Goal: Task Accomplishment & Management: Manage account settings

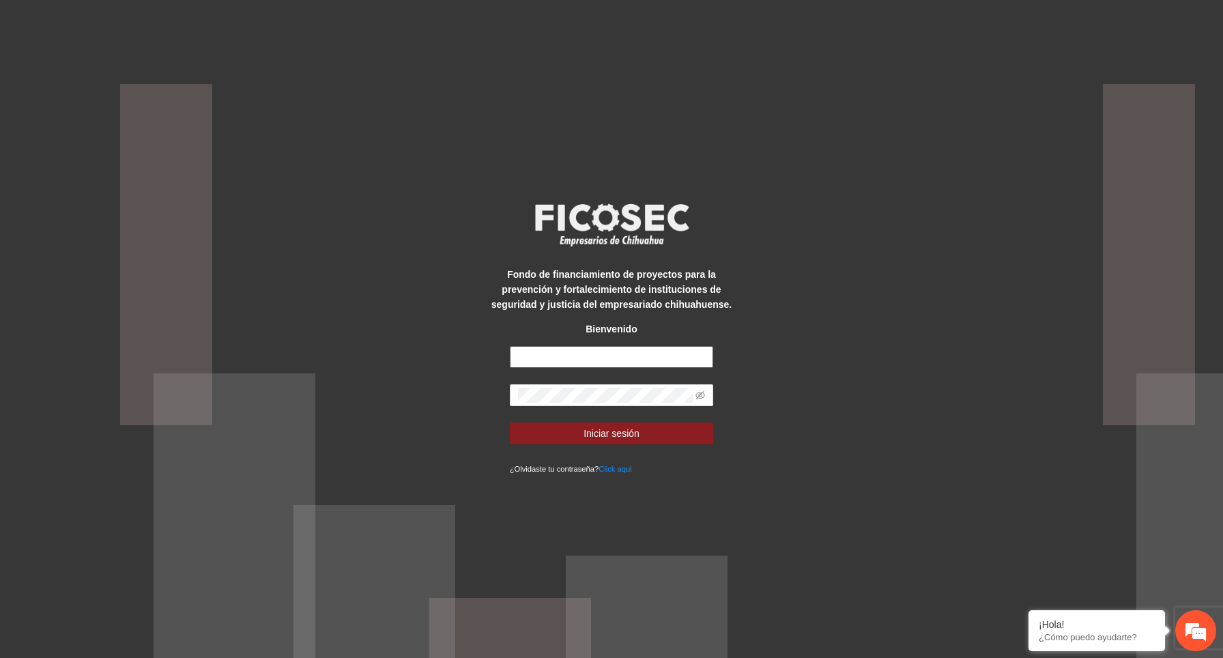
click at [581, 360] on input "text" at bounding box center [612, 357] width 204 height 22
type input "**********"
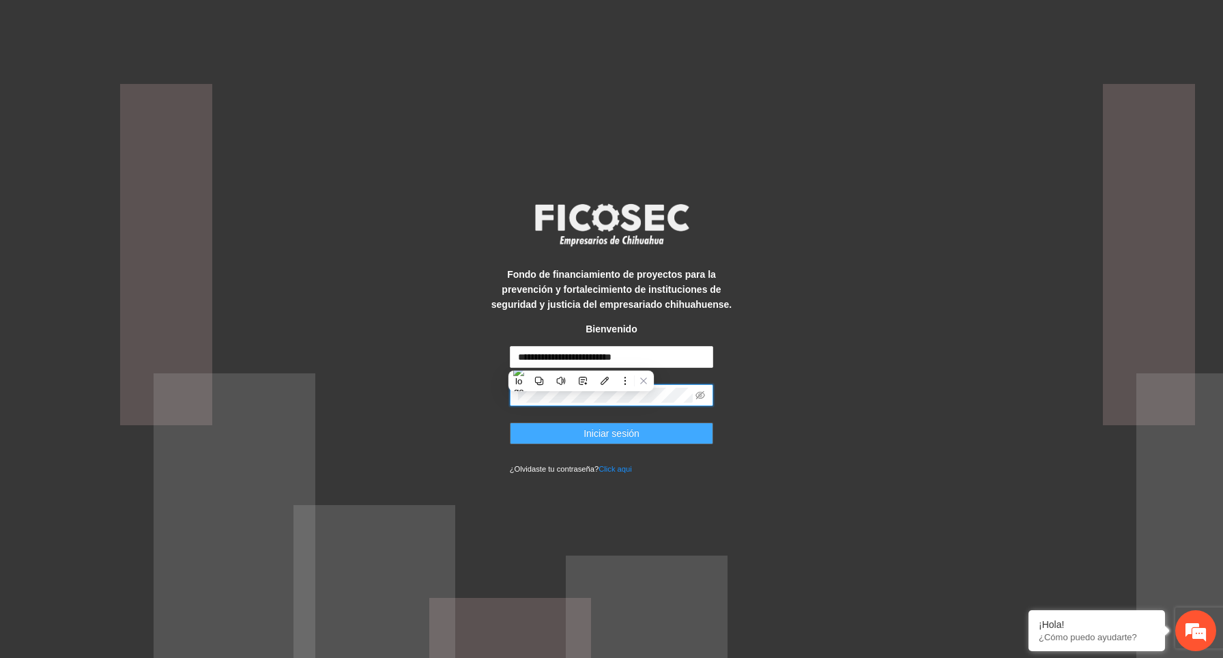
click at [676, 433] on button "Iniciar sesión" at bounding box center [612, 433] width 204 height 22
click at [699, 394] on icon "eye-invisible" at bounding box center [700, 395] width 10 height 8
click at [661, 433] on button "Iniciar sesión" at bounding box center [612, 433] width 204 height 22
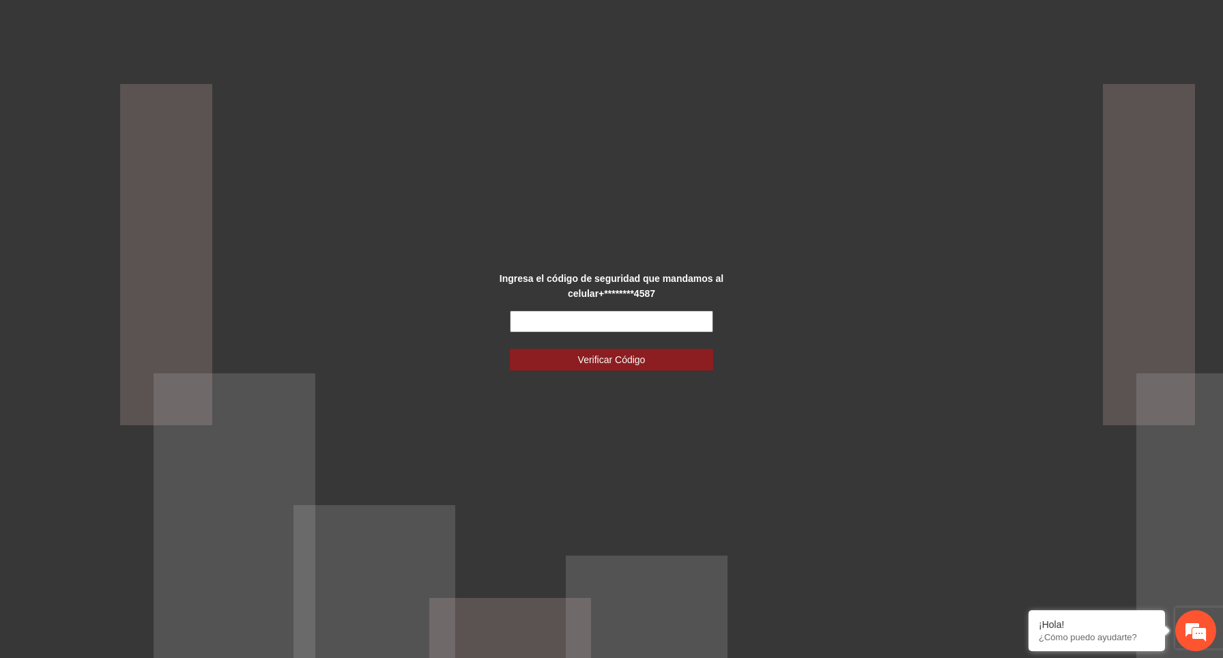
click at [605, 319] on input "text" at bounding box center [612, 321] width 204 height 22
paste input "******"
type input "******"
click at [653, 358] on button "Verificar Código" at bounding box center [612, 360] width 204 height 22
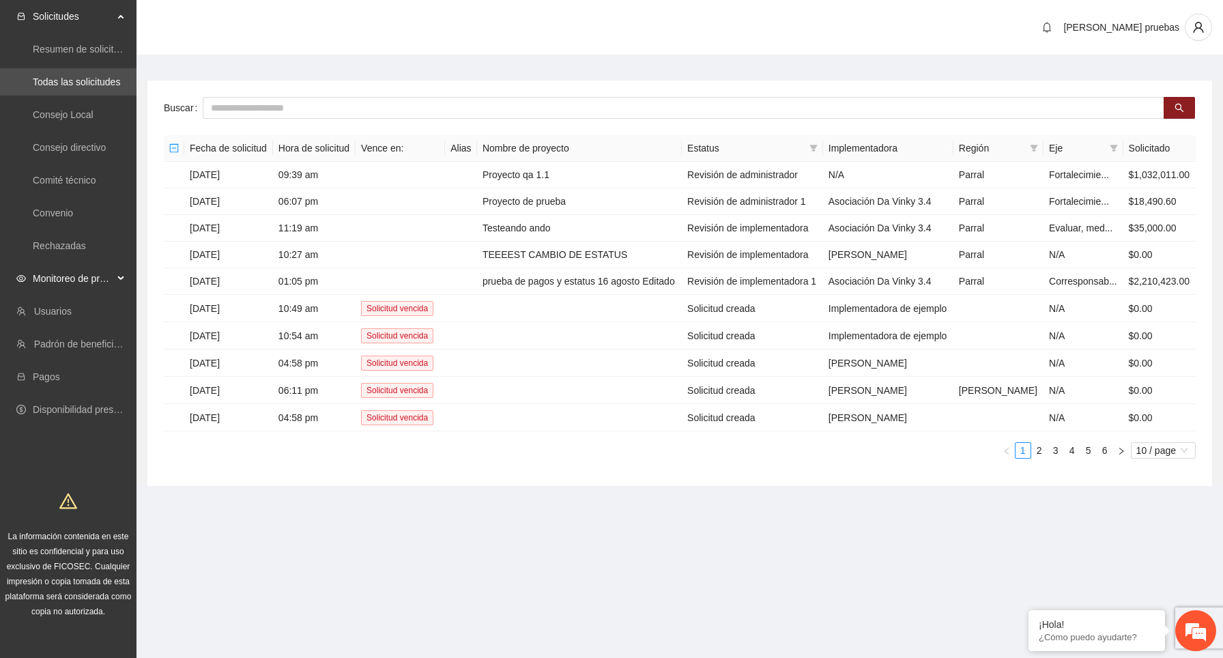
click at [79, 279] on span "Monitoreo de proyectos" at bounding box center [73, 278] width 81 height 27
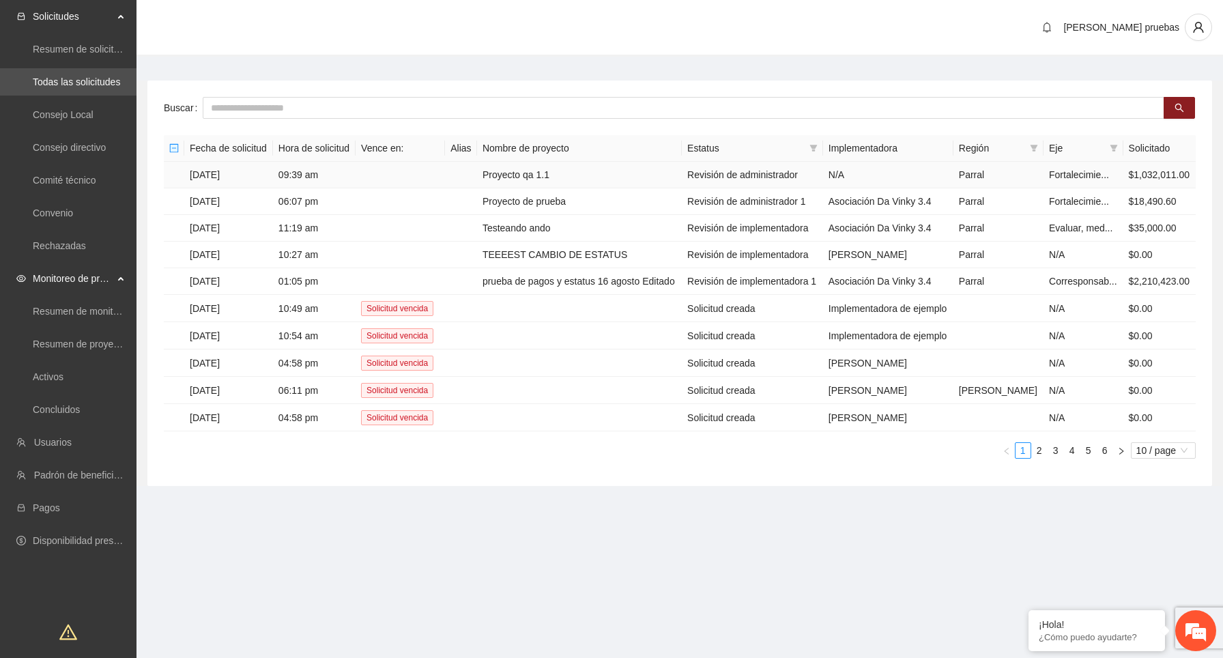
click at [231, 188] on td "[DATE]" at bounding box center [228, 175] width 89 height 27
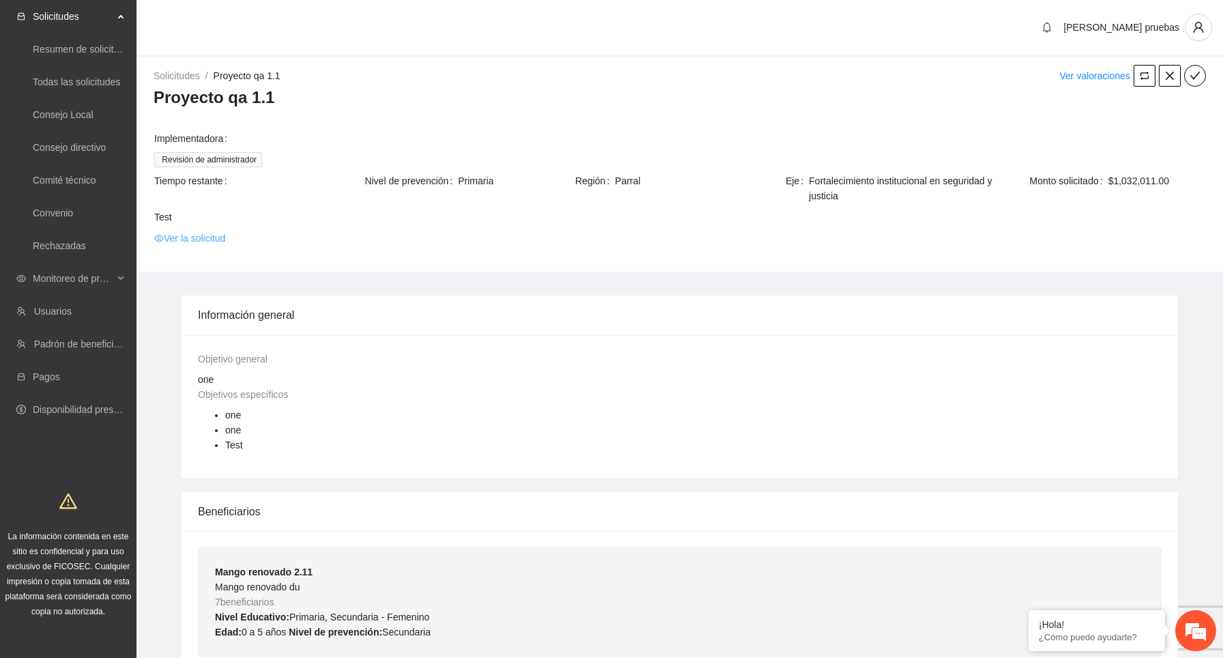
click at [224, 235] on link "Ver la solicitud" at bounding box center [189, 238] width 71 height 15
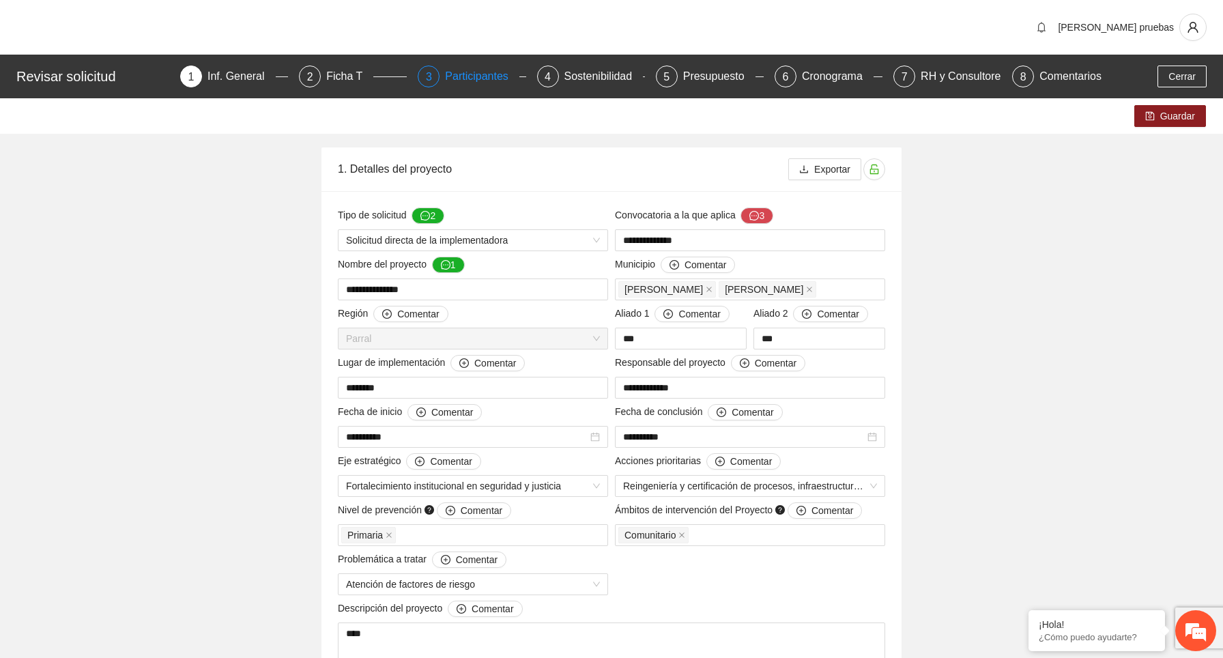
click at [491, 83] on div "Participantes" at bounding box center [482, 77] width 74 height 22
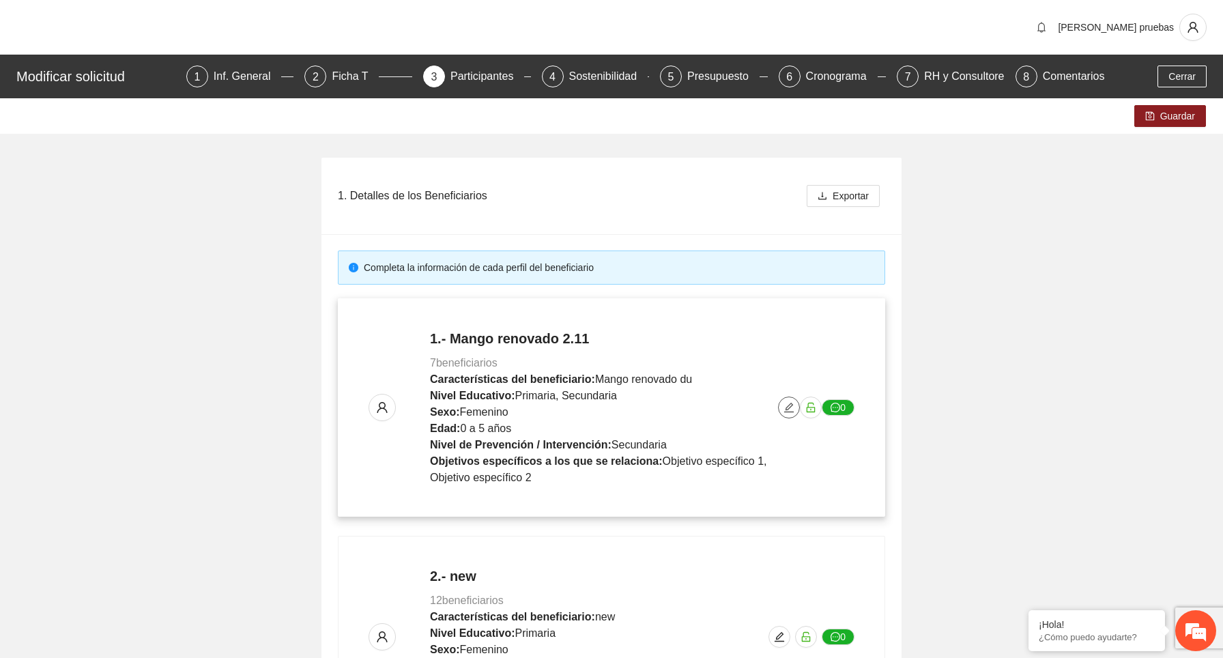
click at [786, 409] on icon "edit" at bounding box center [788, 407] width 11 height 11
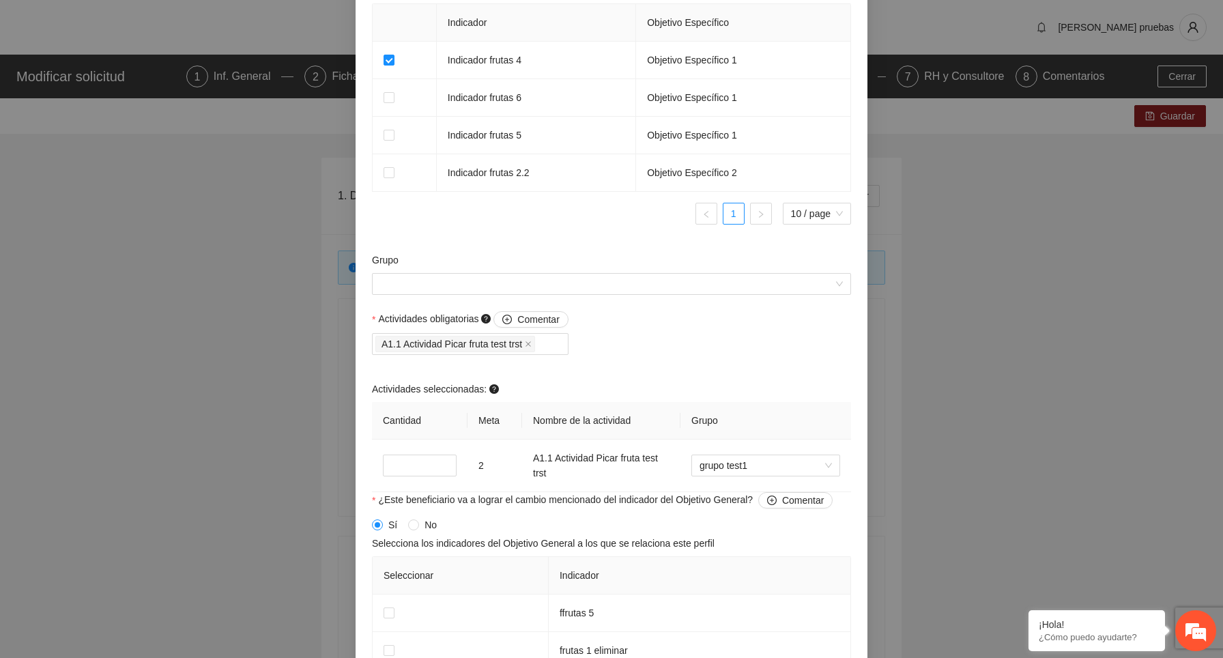
scroll to position [1013, 0]
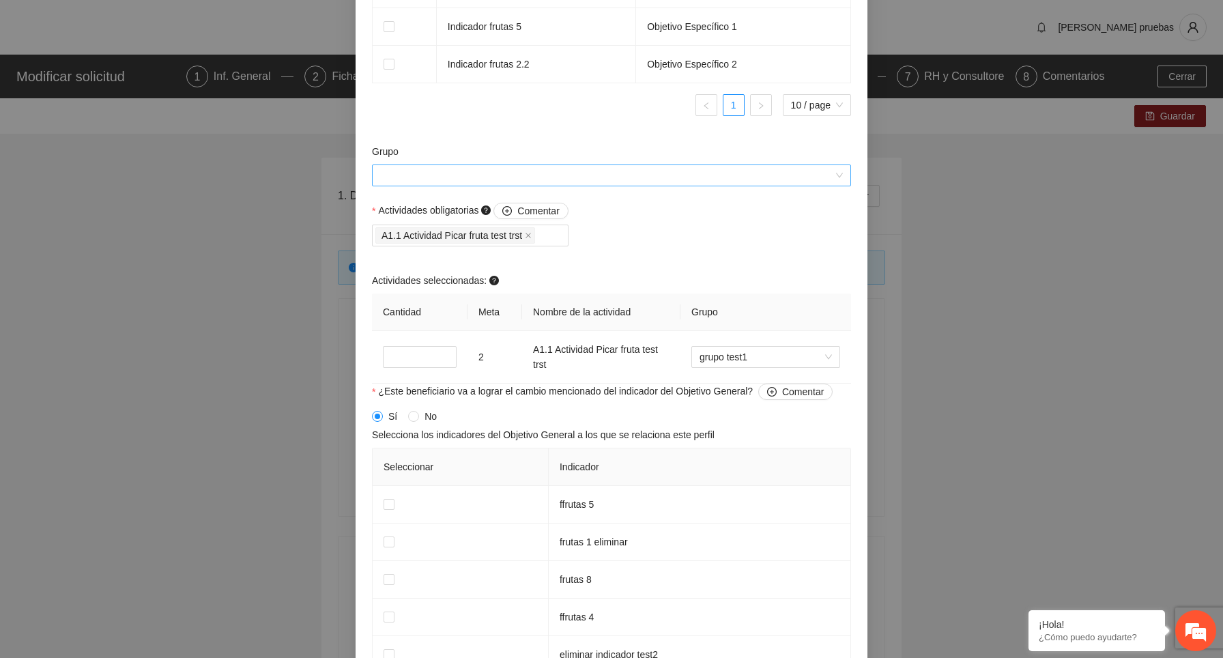
click at [708, 167] on input "Grupo" at bounding box center [606, 175] width 453 height 20
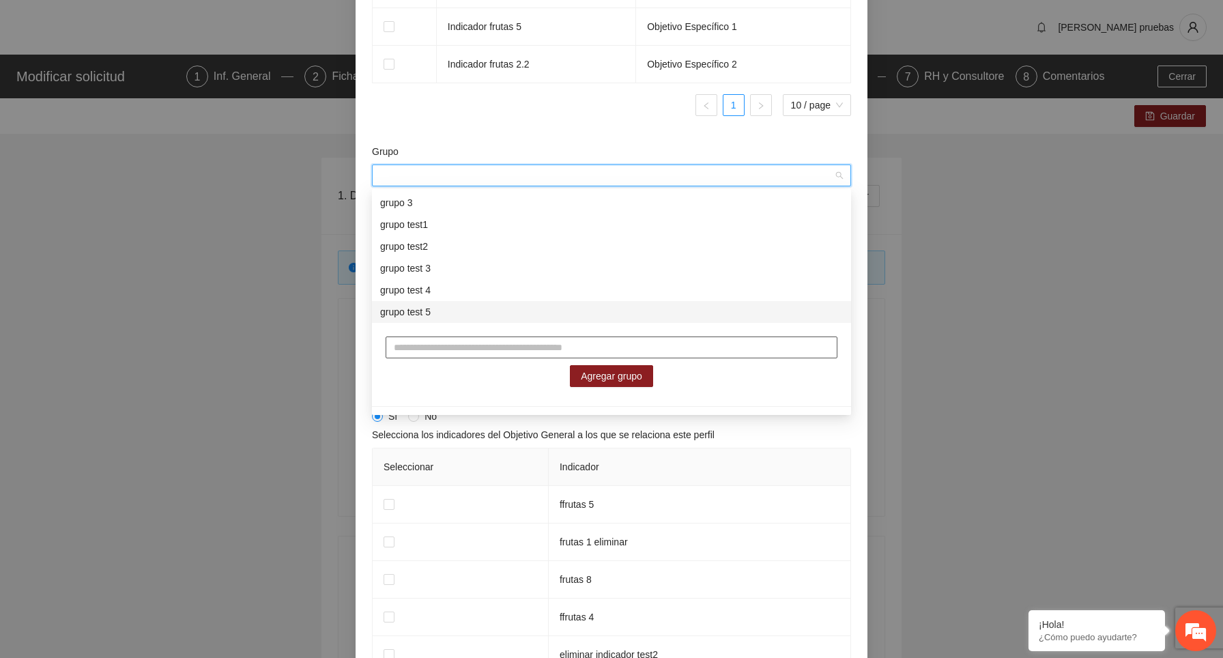
click at [457, 349] on input "text" at bounding box center [612, 347] width 452 height 22
type input "**********"
click at [596, 371] on span "Agregar grupo" at bounding box center [611, 375] width 61 height 15
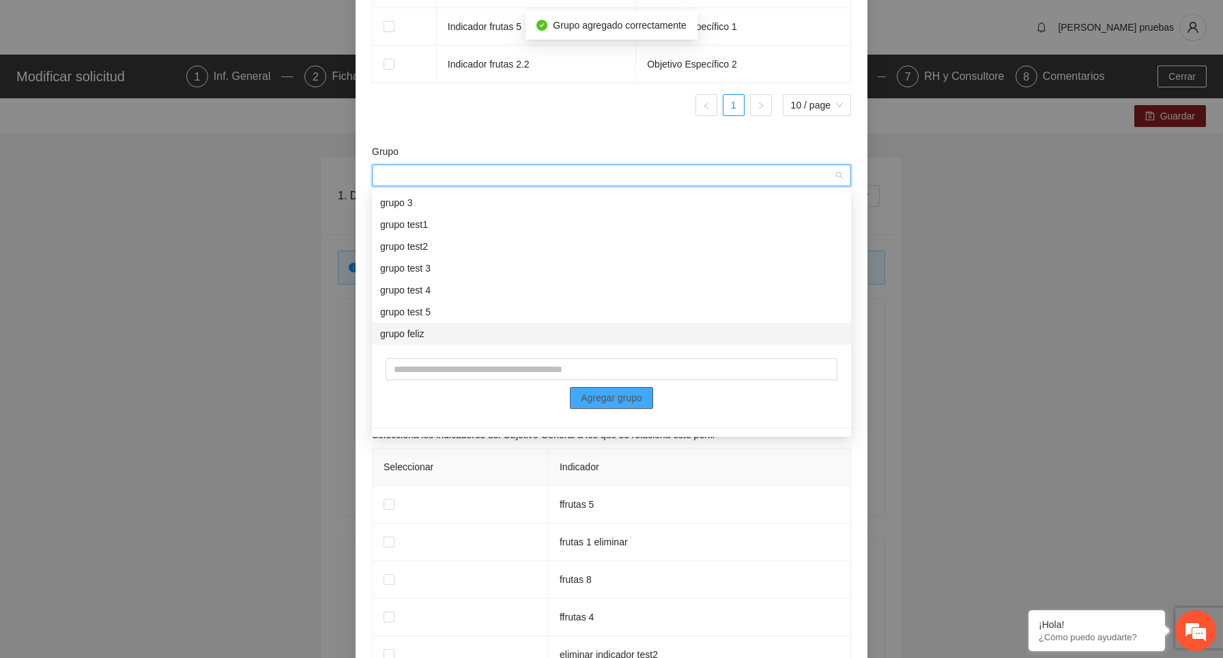
click at [548, 334] on div "grupo feliz" at bounding box center [611, 333] width 463 height 15
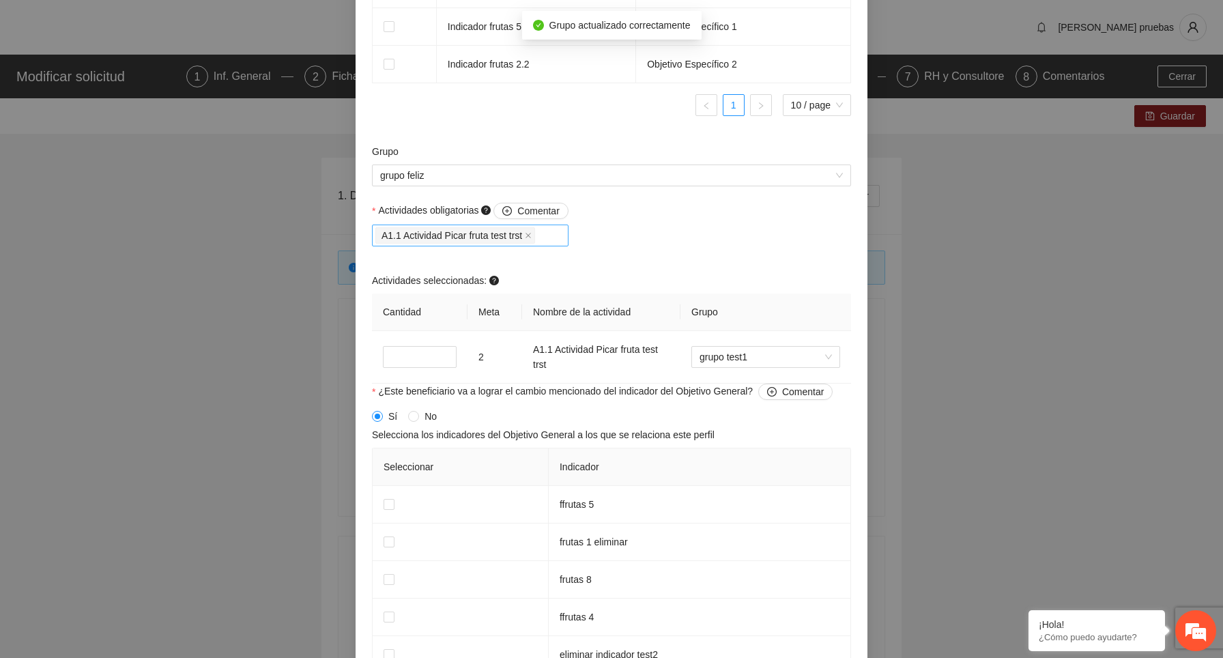
click at [562, 240] on div "A1.1 Actividad Picar fruta test trst" at bounding box center [470, 235] width 190 height 19
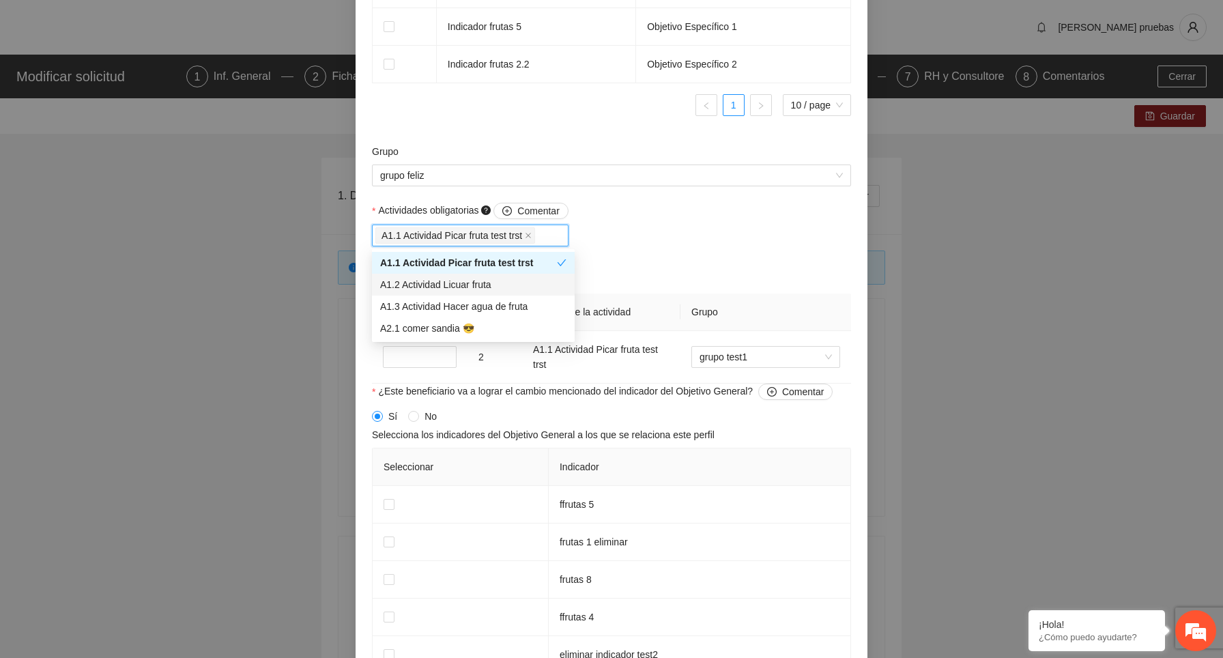
click at [520, 278] on div "A1.2 Actividad Licuar fruta" at bounding box center [473, 284] width 186 height 15
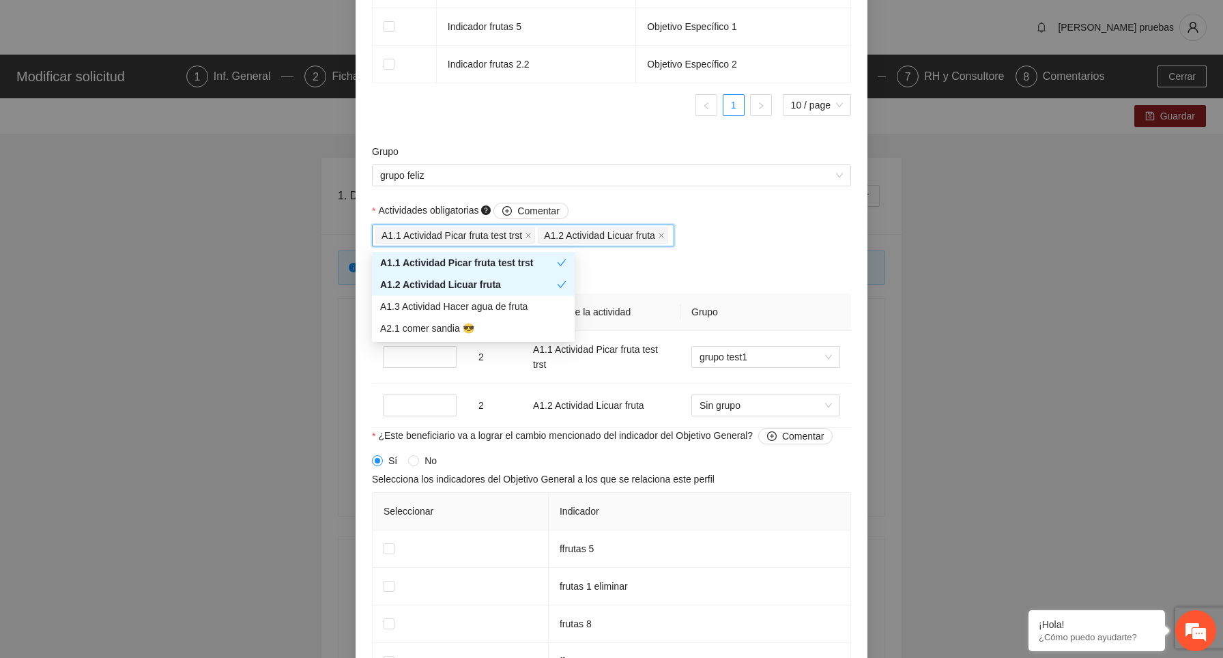
click at [736, 246] on div "Actividades obligatorias Comentar A1.1 Actividad Picar fruta test trst A1.2 Act…" at bounding box center [611, 315] width 486 height 225
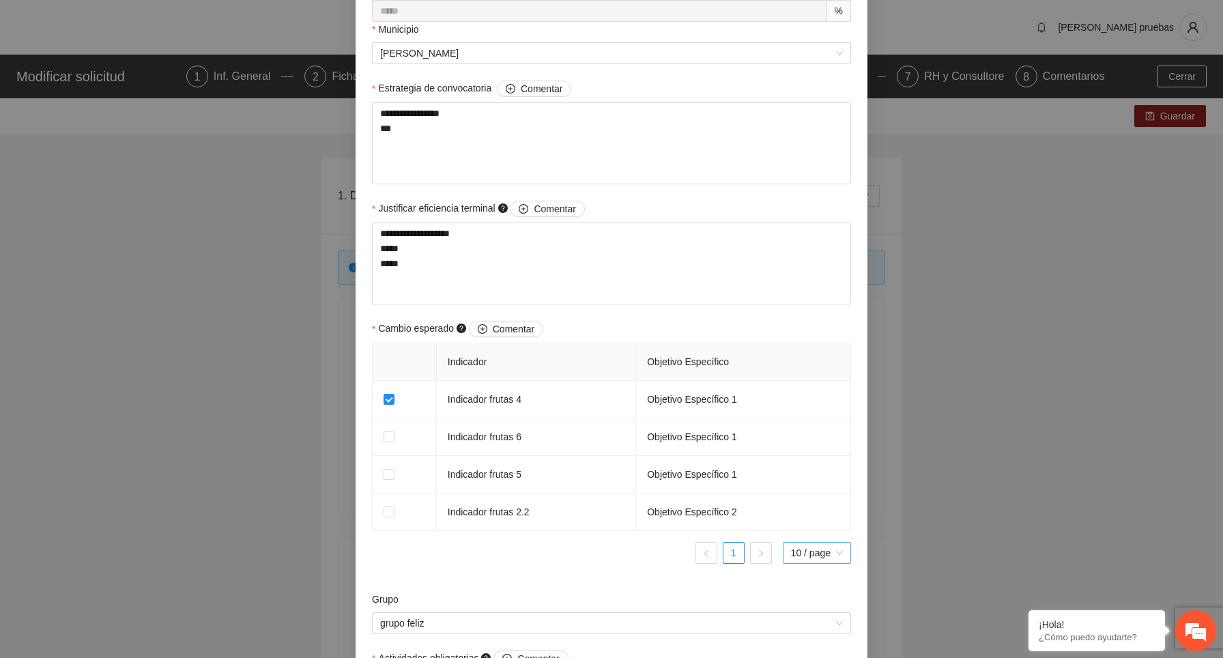
scroll to position [0, 0]
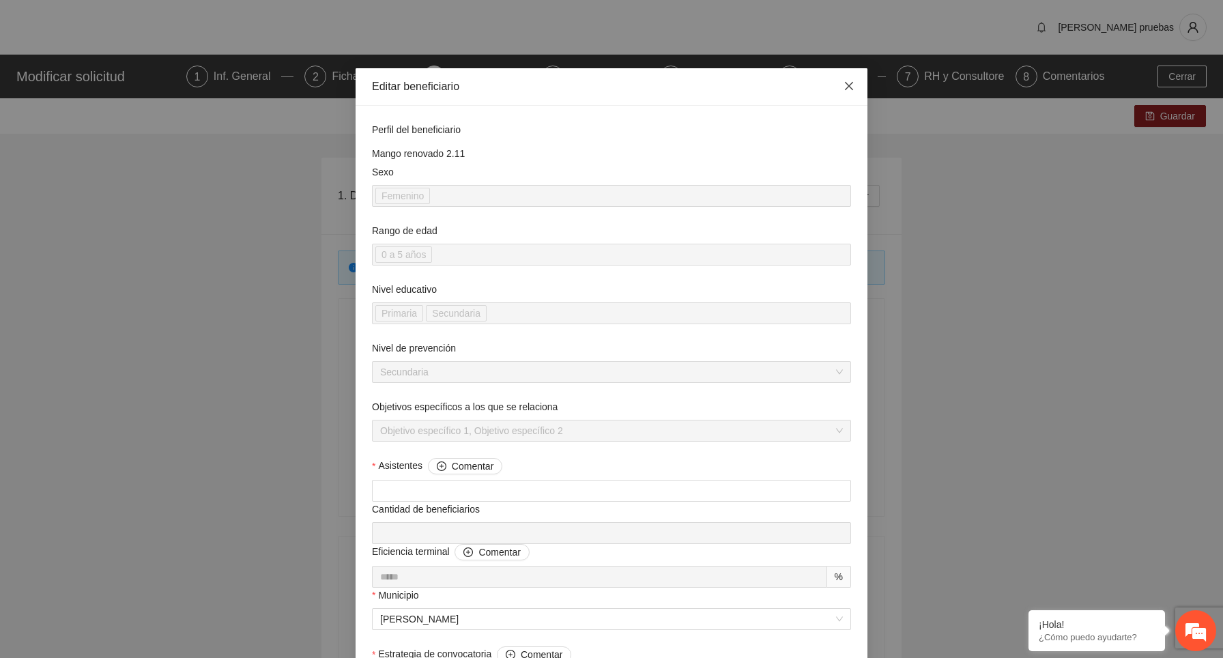
click at [848, 89] on icon "close" at bounding box center [848, 86] width 11 height 11
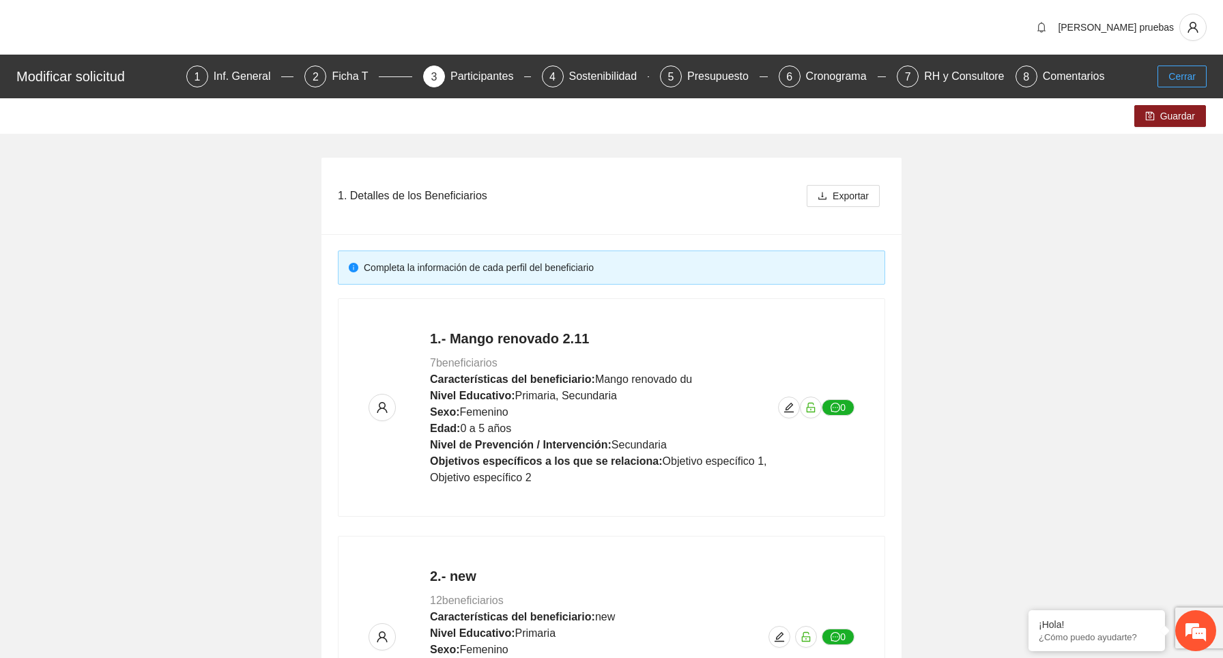
click at [1190, 76] on span "Cerrar" at bounding box center [1181, 76] width 27 height 15
click at [1196, 26] on icon "user" at bounding box center [1192, 27] width 10 height 11
click at [1166, 83] on span "Cerrar sesión" at bounding box center [1154, 79] width 86 height 15
